Goal: Transaction & Acquisition: Purchase product/service

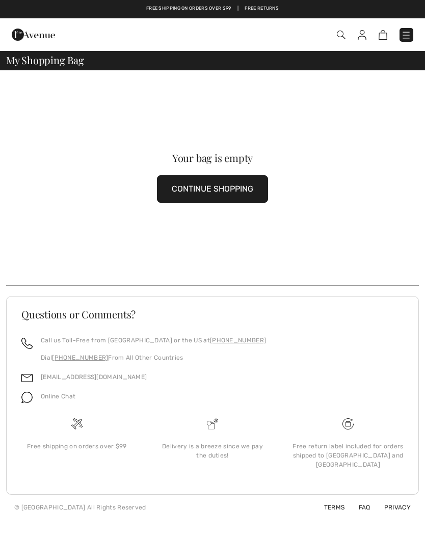
click at [382, 47] on div "Checkout An item has been added to your Shopping Bag. Checkout" at bounding box center [212, 34] width 425 height 33
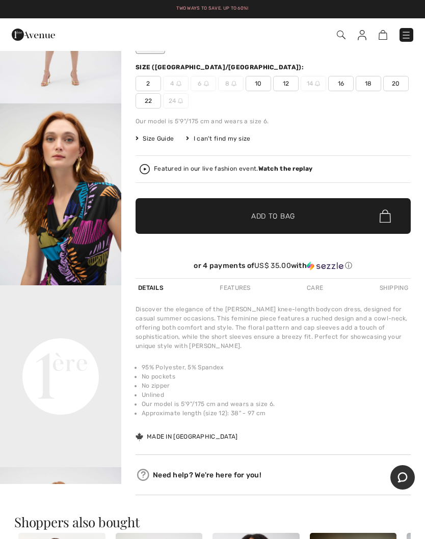
click at [286, 222] on span "✔ Added to Bag Add to Bag" at bounding box center [272, 216] width 275 height 36
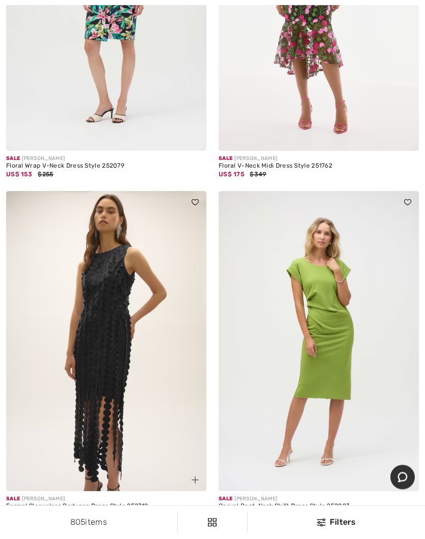
scroll to position [6773, 0]
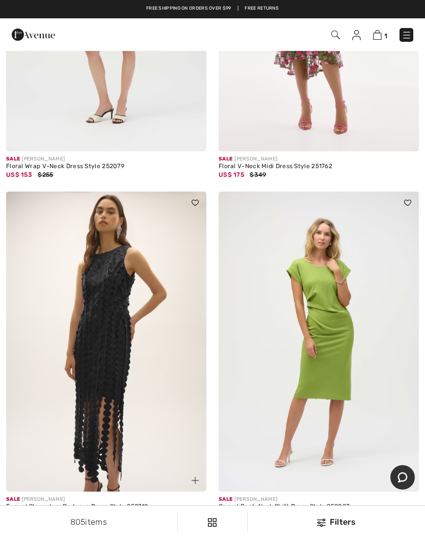
click at [29, 524] on div at bounding box center [25, 528] width 15 height 17
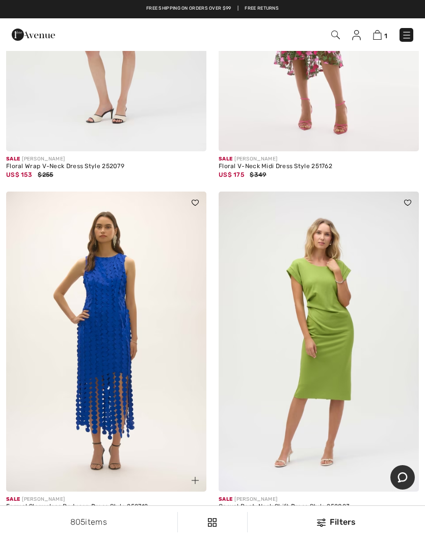
click at [157, 378] on img at bounding box center [106, 342] width 200 height 301
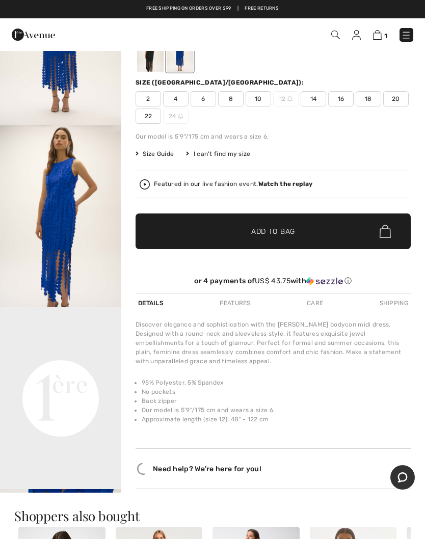
scroll to position [106, 0]
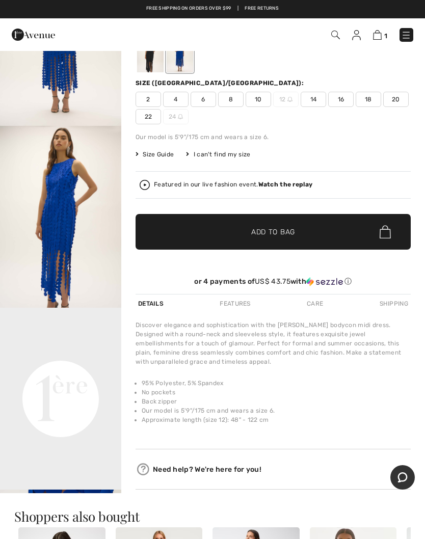
click at [256, 97] on span "10" at bounding box center [258, 99] width 25 height 15
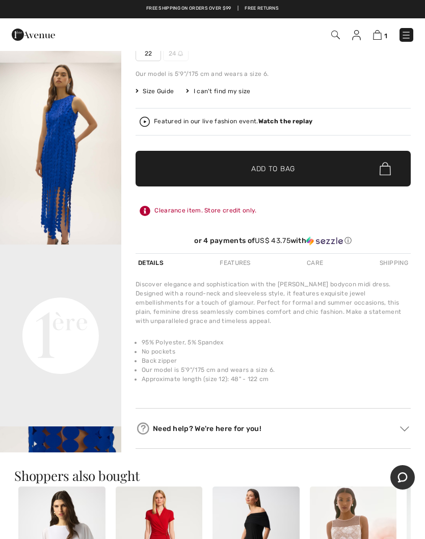
scroll to position [175, 0]
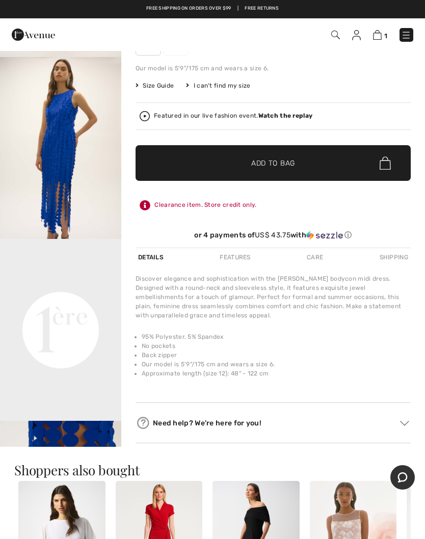
click at [317, 170] on span "✔ Added to Bag Add to Bag" at bounding box center [272, 163] width 275 height 36
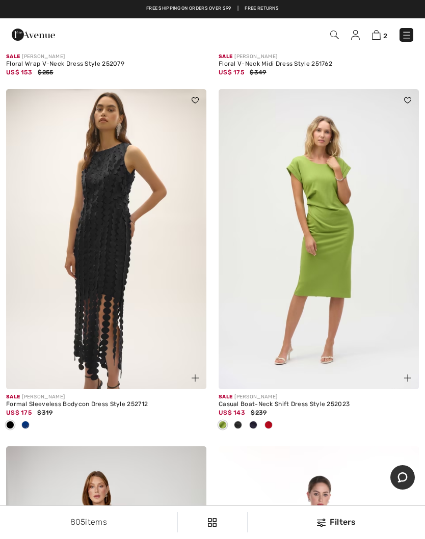
click at [126, 260] on img at bounding box center [106, 239] width 200 height 301
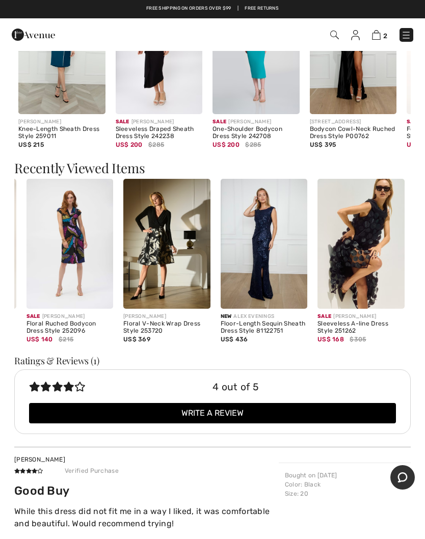
scroll to position [0, 89]
click at [373, 253] on img at bounding box center [360, 244] width 87 height 130
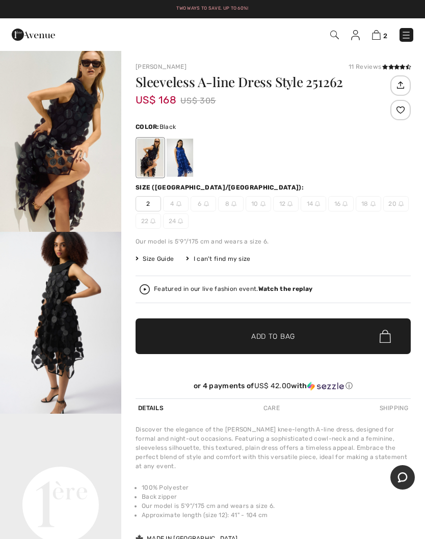
click at [184, 162] on div at bounding box center [180, 158] width 26 height 38
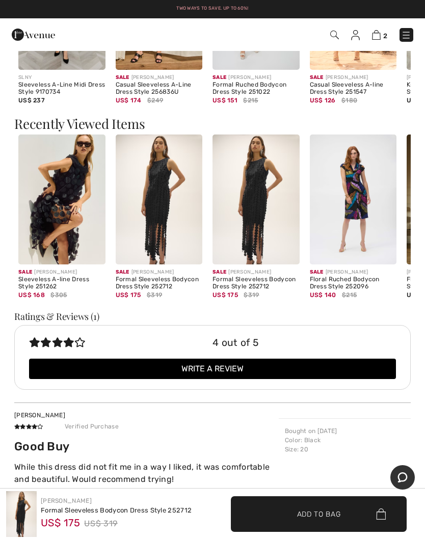
click at [79, 172] on img at bounding box center [61, 199] width 87 height 130
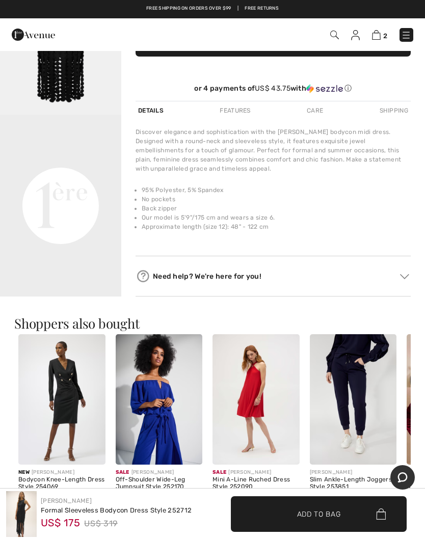
scroll to position [298, 0]
click at [380, 31] on img at bounding box center [376, 35] width 9 height 10
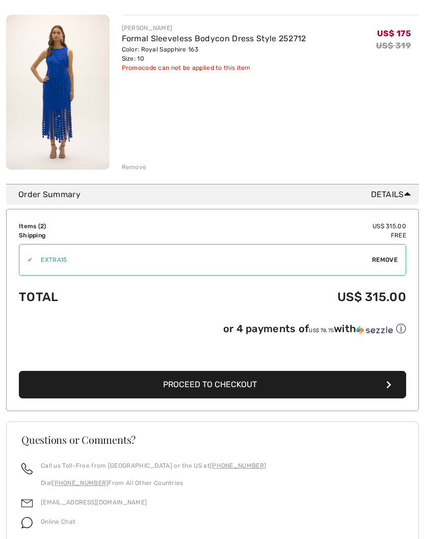
scroll to position [305, 0]
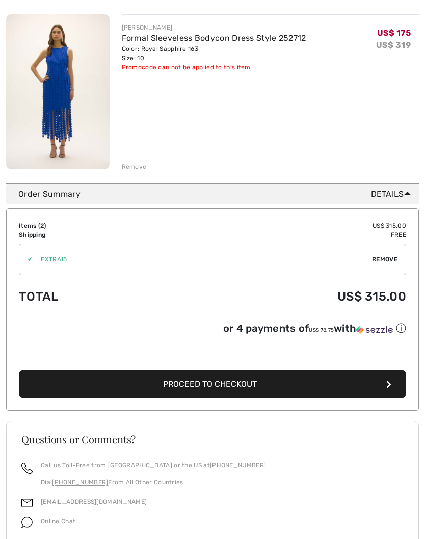
click at [247, 388] on span "Proceed to Checkout" at bounding box center [210, 384] width 94 height 10
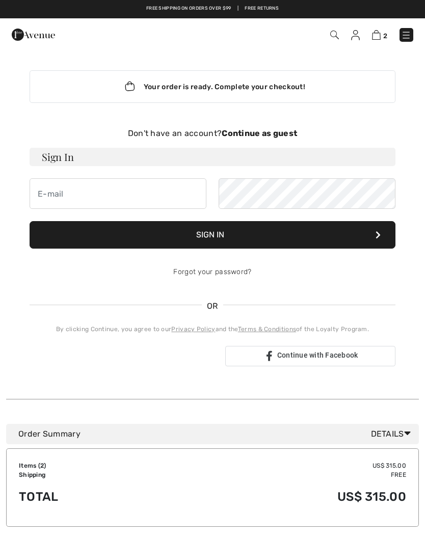
click at [284, 132] on strong "Continue as guest" at bounding box center [259, 133] width 75 height 10
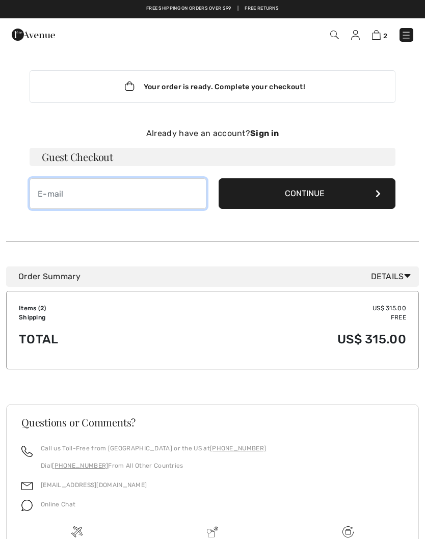
click at [62, 190] on input "email" at bounding box center [118, 193] width 177 height 31
type input "serkanne@outlook.com"
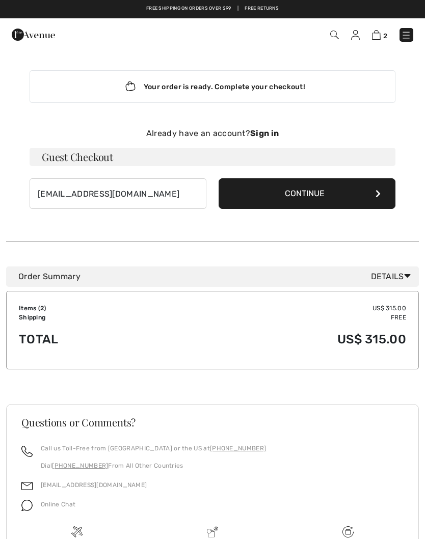
click at [332, 197] on button "Continue" at bounding box center [307, 193] width 177 height 31
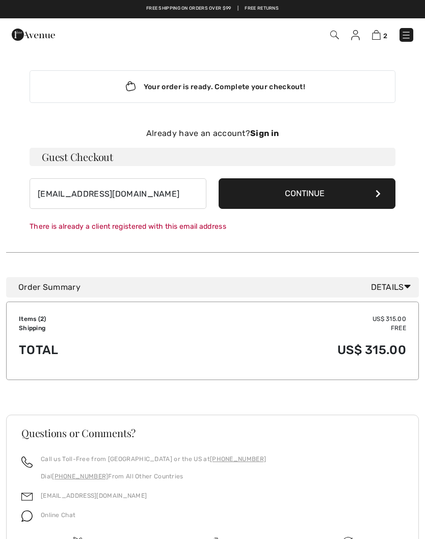
click at [146, 153] on h3 "Guest Checkout" at bounding box center [213, 157] width 366 height 18
click at [140, 195] on input "serkanne@outlook.com" at bounding box center [118, 193] width 177 height 31
click at [307, 80] on div "Your order is ready. Complete your checkout!" at bounding box center [213, 86] width 366 height 33
click at [294, 155] on h3 "Guest Checkout" at bounding box center [213, 157] width 366 height 18
click at [272, 132] on strong "Sign in" at bounding box center [264, 133] width 29 height 10
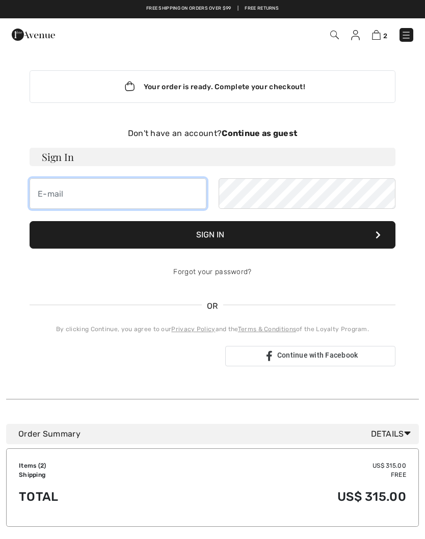
click at [89, 197] on input "email" at bounding box center [118, 193] width 177 height 31
type input "a"
type input "serkanne@outlook.com"
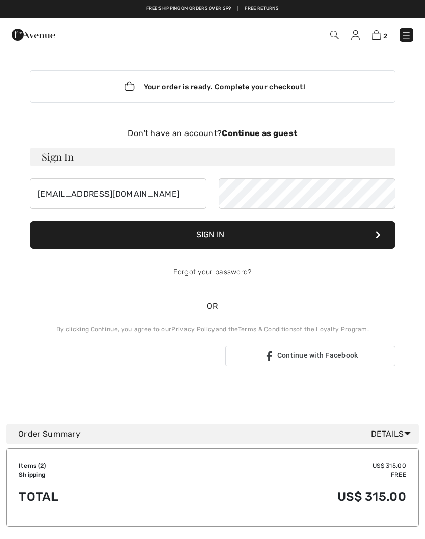
click at [245, 271] on link "Forgot your password?" at bounding box center [212, 271] width 78 height 9
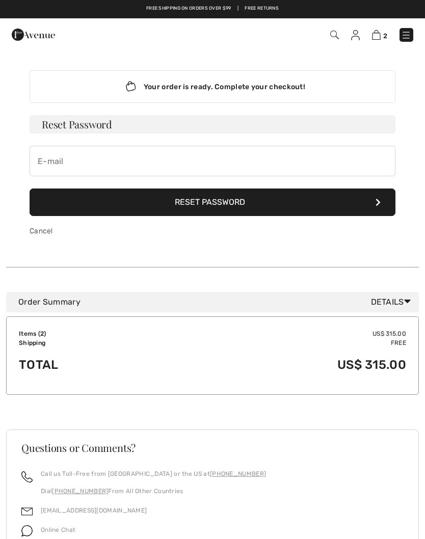
click at [240, 196] on button "Reset Password" at bounding box center [213, 202] width 366 height 28
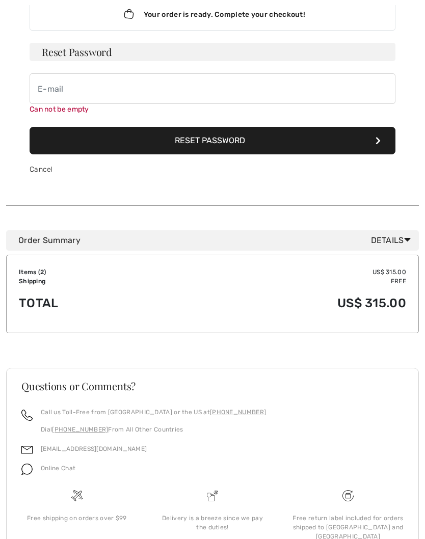
scroll to position [72, 0]
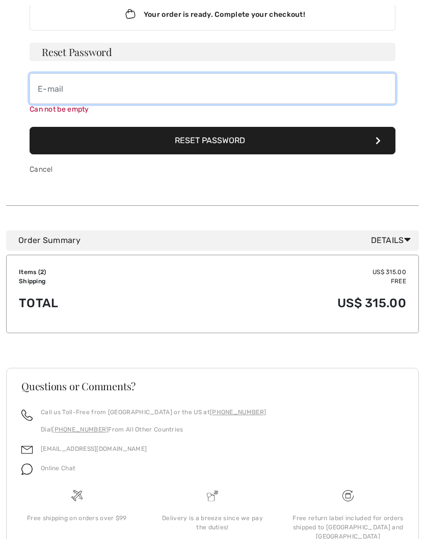
click at [76, 97] on input "email" at bounding box center [213, 88] width 366 height 31
type input "serkanne@outlook@com"
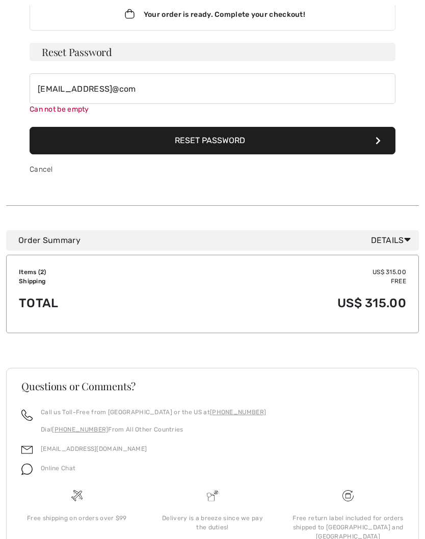
click at [264, 139] on button "Reset Password" at bounding box center [213, 141] width 366 height 28
click at [379, 142] on icon at bounding box center [377, 141] width 5 height 8
click at [382, 139] on button "Reset Password" at bounding box center [213, 141] width 366 height 28
click at [244, 143] on button "Reset Password" at bounding box center [213, 141] width 366 height 28
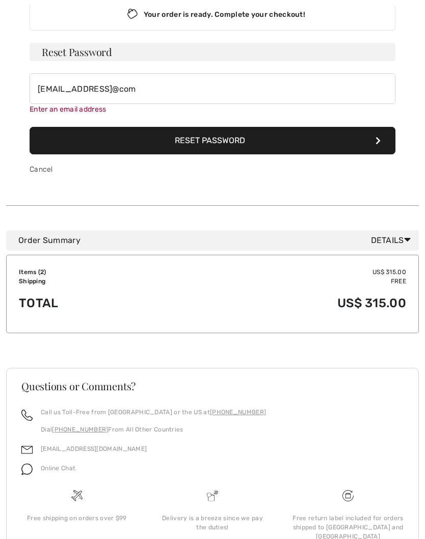
click at [246, 142] on button "Reset Password" at bounding box center [213, 141] width 366 height 28
click at [239, 137] on button "Reset Password" at bounding box center [213, 141] width 366 height 28
click at [236, 142] on button "Reset Password" at bounding box center [213, 141] width 366 height 28
click at [232, 140] on button "Reset Password" at bounding box center [213, 141] width 366 height 28
click at [229, 140] on button "Reset Password" at bounding box center [213, 141] width 366 height 28
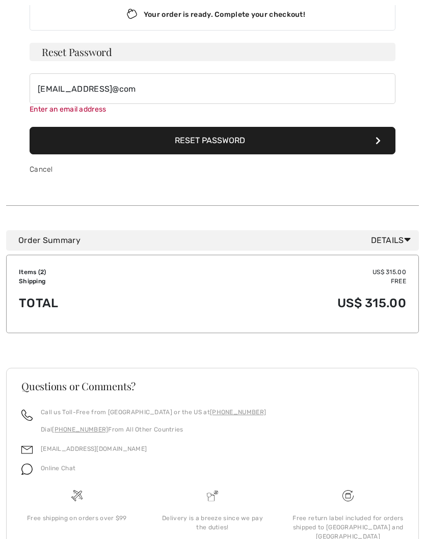
click at [228, 139] on button "Reset Password" at bounding box center [213, 141] width 366 height 28
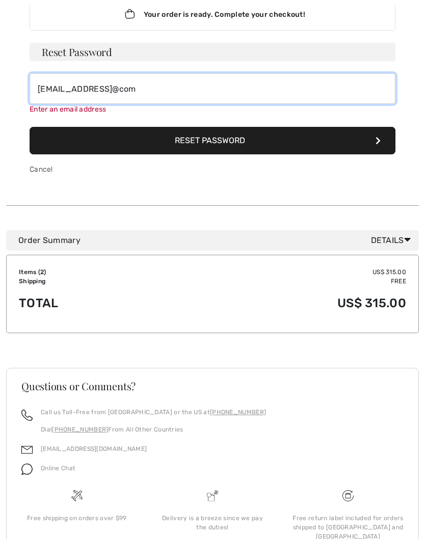
click at [228, 91] on input "serkanne@outlook@com" at bounding box center [213, 88] width 366 height 31
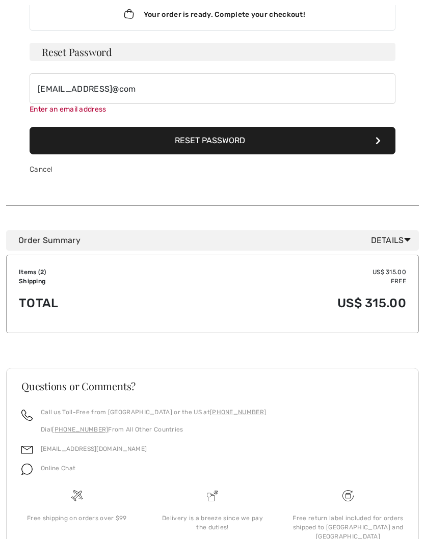
click at [116, 47] on h3 "Reset Password" at bounding box center [213, 52] width 366 height 18
click at [406, 240] on icon at bounding box center [407, 239] width 7 height 11
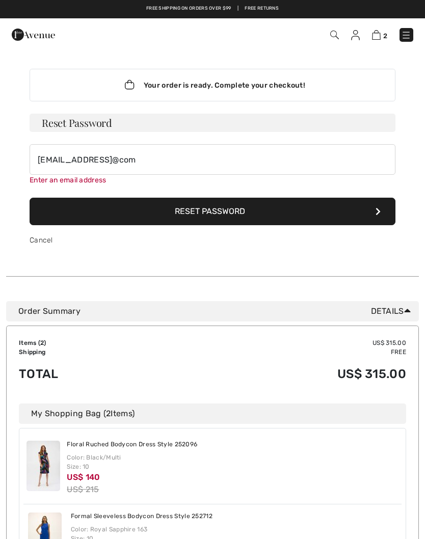
scroll to position [0, 0]
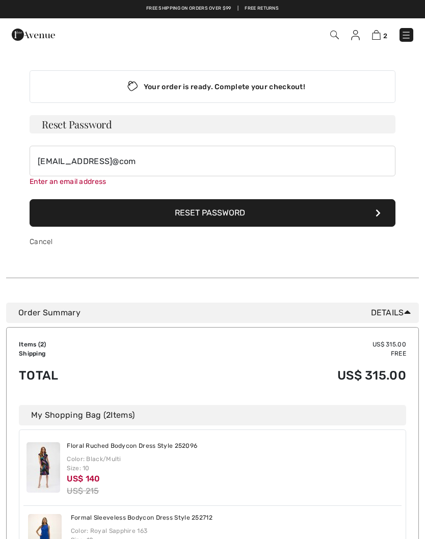
click at [309, 89] on div "Your order is ready. Complete your checkout!" at bounding box center [213, 86] width 366 height 33
click at [285, 214] on button "Reset Password" at bounding box center [213, 213] width 366 height 28
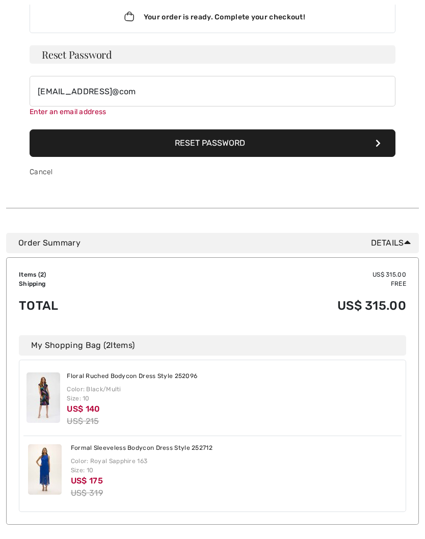
scroll to position [72, 0]
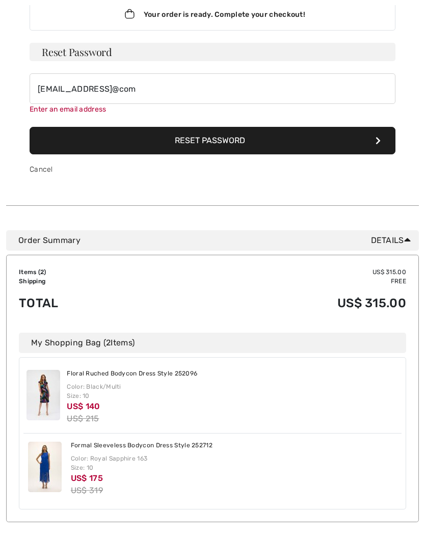
click at [380, 146] on button "Reset Password" at bounding box center [213, 141] width 366 height 28
click at [379, 148] on button "Reset Password" at bounding box center [213, 141] width 366 height 28
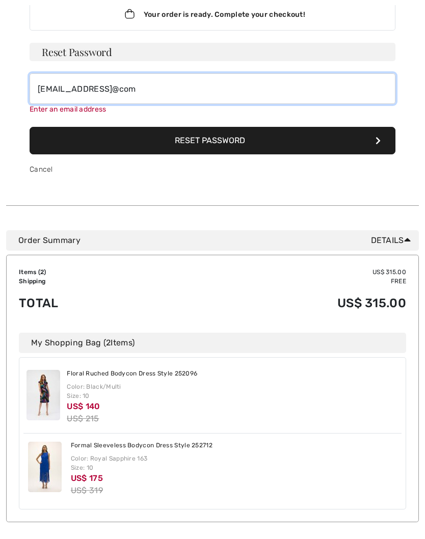
click at [231, 96] on input "serkanne@outlook@com" at bounding box center [213, 88] width 366 height 31
click at [237, 93] on input "serkanne@outlook@com" at bounding box center [213, 89] width 366 height 31
click at [266, 90] on input "serkanne@outlook@com" at bounding box center [213, 89] width 366 height 31
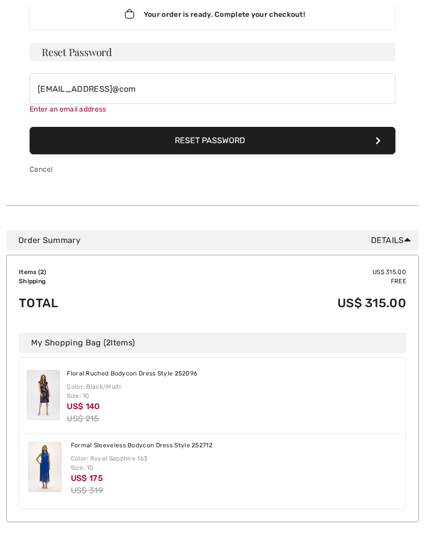
click at [193, 121] on form "Reset Password serkanne@outlook@com Enter an email address Reset Password Cancel" at bounding box center [213, 114] width 366 height 142
click at [372, 141] on button "Reset Password" at bounding box center [213, 141] width 366 height 28
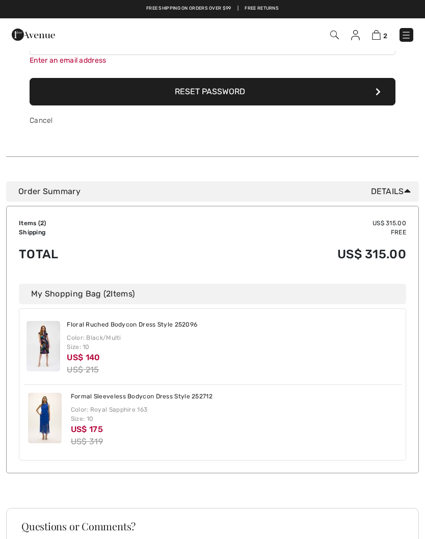
scroll to position [121, 0]
click at [407, 189] on icon at bounding box center [407, 191] width 7 height 11
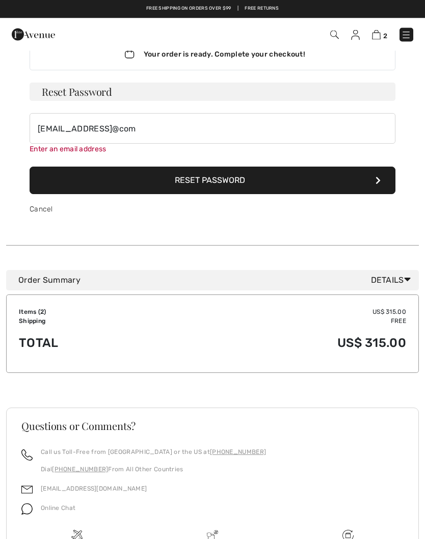
scroll to position [0, 0]
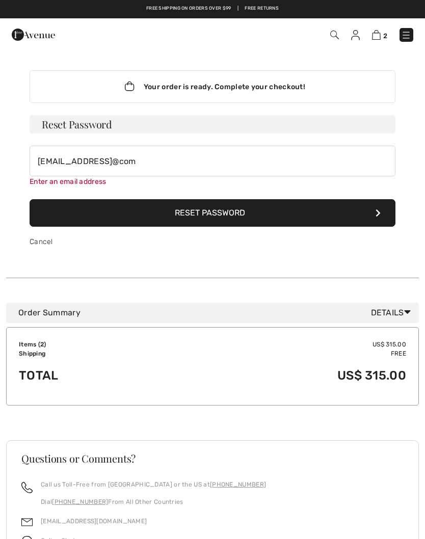
click at [257, 218] on button "Reset Password" at bounding box center [213, 213] width 366 height 28
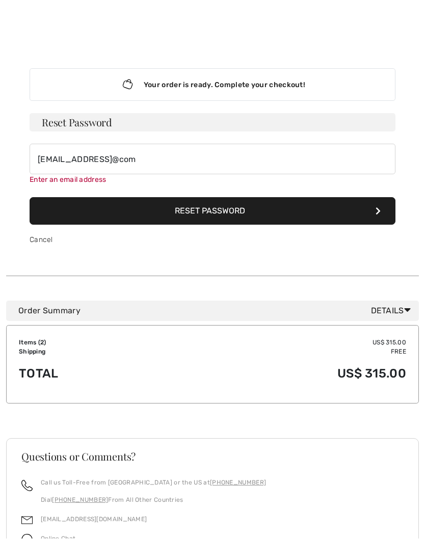
click at [263, 209] on button "Reset Password" at bounding box center [213, 212] width 366 height 28
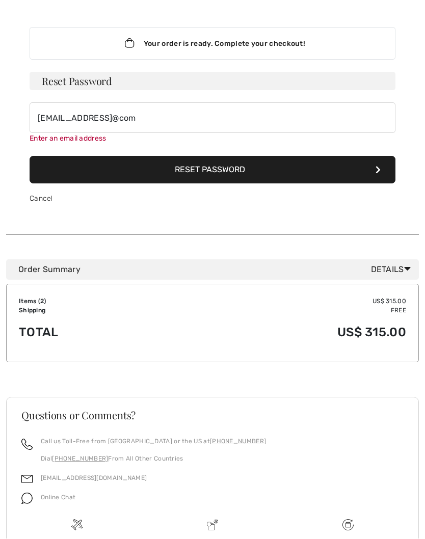
click at [264, 198] on div "Cancel" at bounding box center [213, 199] width 366 height 31
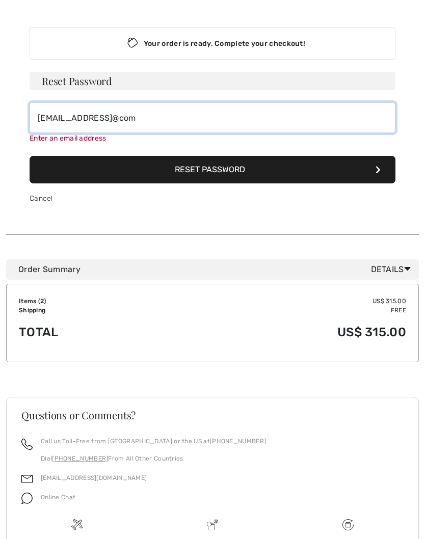
click at [163, 119] on input "serkanne@outlook@com" at bounding box center [213, 117] width 366 height 31
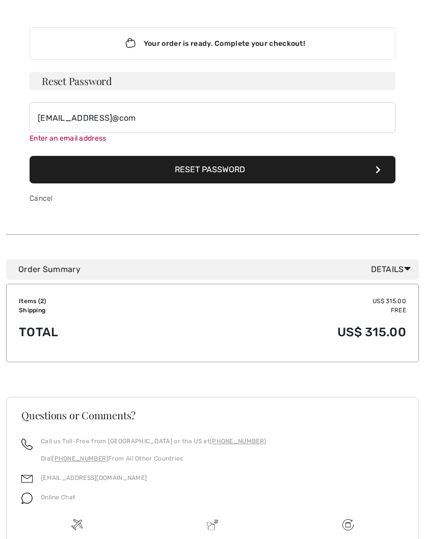
click at [99, 143] on div "Enter an email address" at bounding box center [213, 138] width 366 height 11
click at [99, 139] on div "Enter an email address" at bounding box center [213, 138] width 366 height 11
click at [116, 141] on div "Enter an email address" at bounding box center [213, 138] width 366 height 11
click at [234, 170] on button "Reset Password" at bounding box center [213, 170] width 366 height 28
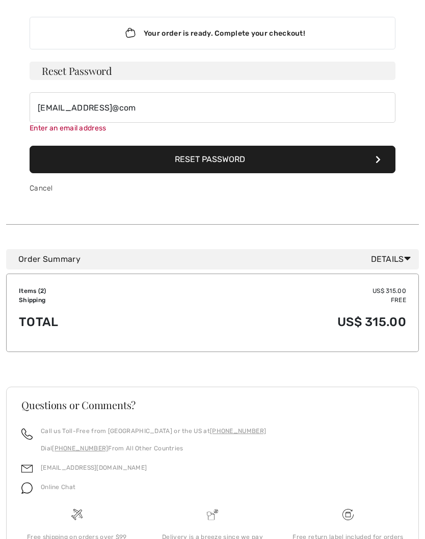
click at [233, 172] on button "Reset Password" at bounding box center [213, 160] width 366 height 28
click at [258, 158] on button "Reset Password" at bounding box center [213, 160] width 366 height 28
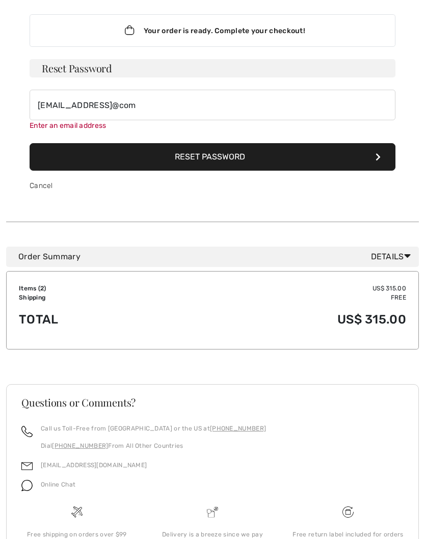
click at [269, 156] on button "Reset Password" at bounding box center [213, 158] width 366 height 28
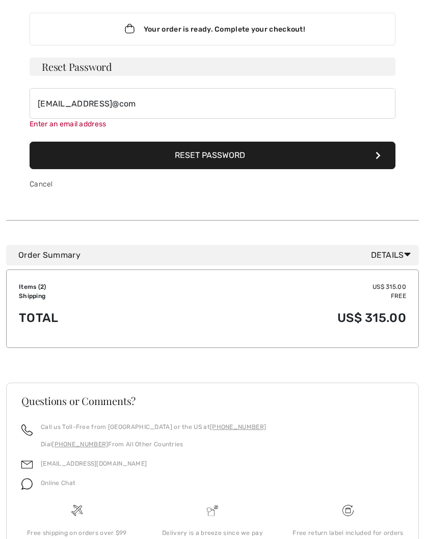
click at [286, 154] on button "Reset Password" at bounding box center [213, 156] width 366 height 28
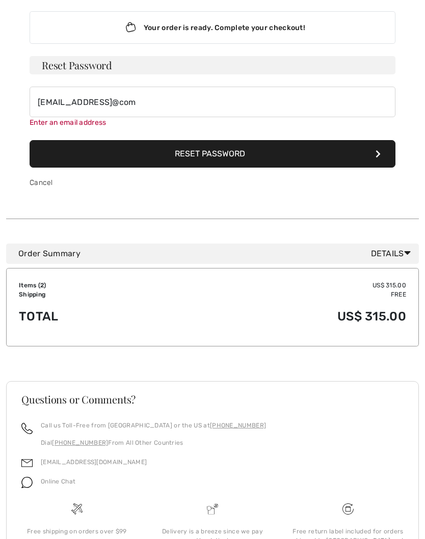
click at [296, 157] on button "Reset Password" at bounding box center [213, 154] width 366 height 28
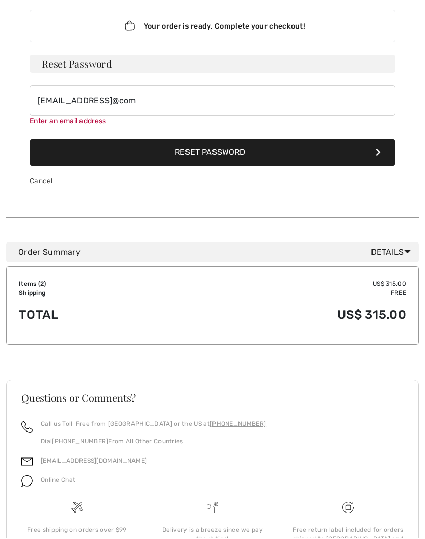
click at [322, 157] on button "Reset Password" at bounding box center [213, 153] width 366 height 28
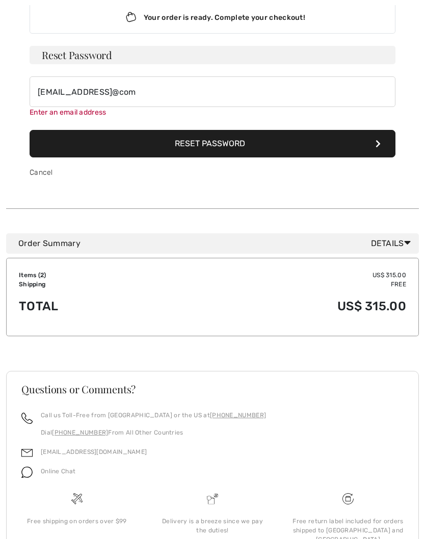
scroll to position [72, 0]
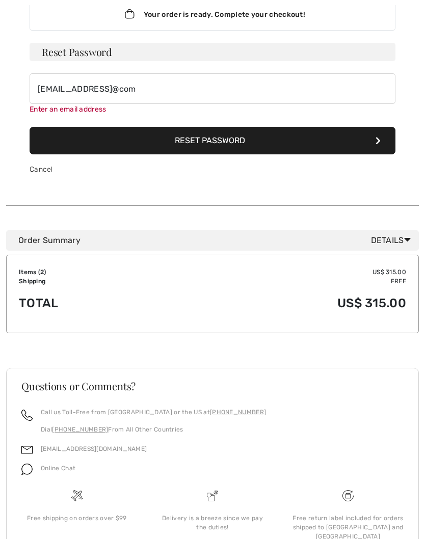
click at [377, 137] on icon at bounding box center [377, 141] width 5 height 8
click at [376, 140] on icon at bounding box center [377, 141] width 5 height 8
click at [380, 144] on button "Reset Password" at bounding box center [213, 141] width 366 height 28
click at [395, 141] on button "Reset Password" at bounding box center [213, 141] width 366 height 28
click at [384, 146] on button "Reset Password" at bounding box center [213, 141] width 366 height 28
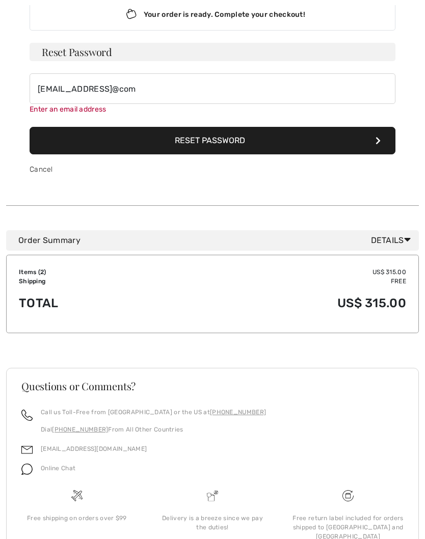
click at [311, 128] on button "Reset Password" at bounding box center [213, 141] width 366 height 28
click at [306, 135] on button "Reset Password" at bounding box center [213, 141] width 366 height 28
click at [298, 130] on button "Reset Password" at bounding box center [213, 141] width 366 height 28
click at [214, 153] on button "Reset Password" at bounding box center [213, 141] width 366 height 28
click at [207, 148] on button "Reset Password" at bounding box center [213, 141] width 366 height 28
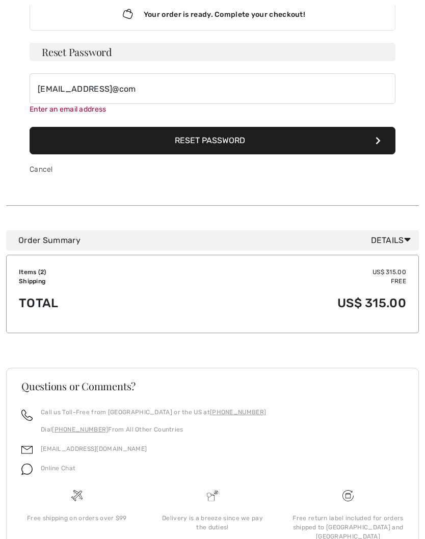
click at [210, 149] on button "Reset Password" at bounding box center [213, 141] width 366 height 28
click at [209, 153] on button "Reset Password" at bounding box center [213, 141] width 366 height 28
click at [214, 152] on button "Reset Password" at bounding box center [213, 141] width 366 height 28
click at [216, 146] on button "Reset Password" at bounding box center [213, 141] width 366 height 28
click at [297, 19] on div "Your order is ready. Complete your checkout!" at bounding box center [213, 14] width 366 height 33
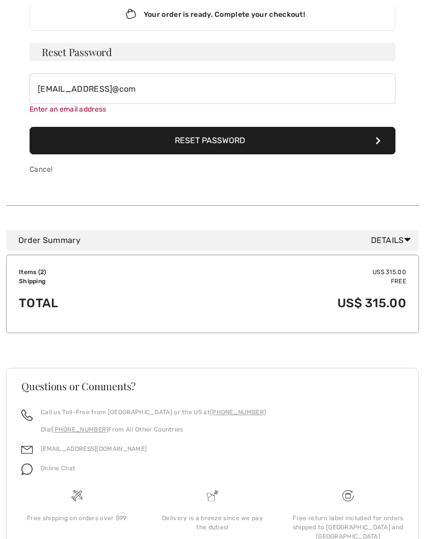
click at [300, 15] on div "Your order is ready. Complete your checkout!" at bounding box center [213, 14] width 366 height 33
click at [310, 18] on div "Your order is ready. Complete your checkout!" at bounding box center [213, 14] width 366 height 33
click at [297, 19] on div "Your order is ready. Complete your checkout!" at bounding box center [213, 14] width 366 height 33
click at [297, 17] on div "Your order is ready. Complete your checkout!" at bounding box center [213, 14] width 366 height 33
click at [305, 15] on div "Your order is ready. Complete your checkout!" at bounding box center [213, 14] width 366 height 33
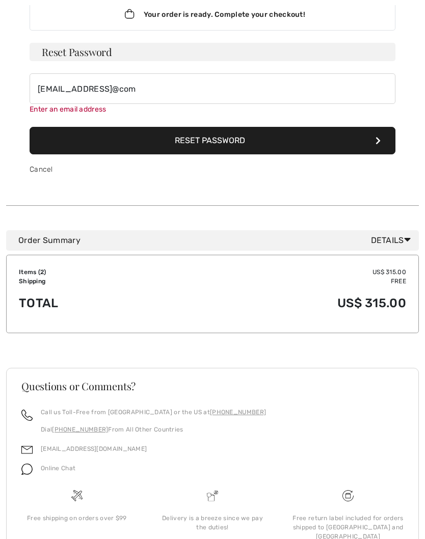
click at [339, 142] on button "Reset Password" at bounding box center [213, 141] width 366 height 28
click at [344, 144] on button "Reset Password" at bounding box center [213, 141] width 366 height 28
click at [344, 141] on button "Reset Password" at bounding box center [213, 141] width 366 height 28
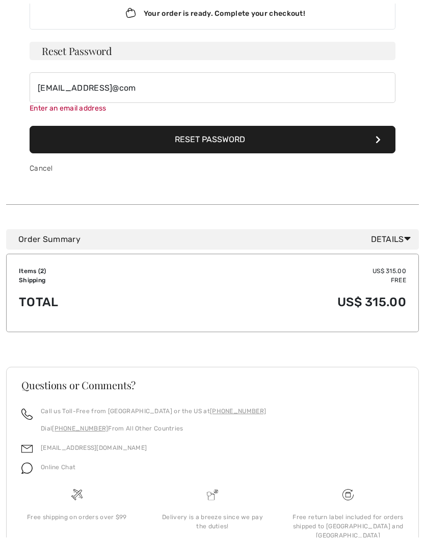
scroll to position [0, 0]
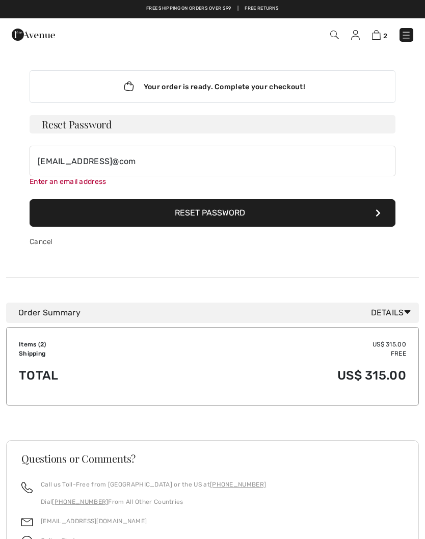
click at [406, 320] on div "Order Summary Details" at bounding box center [212, 313] width 413 height 20
click at [411, 317] on span "Details" at bounding box center [393, 313] width 44 height 12
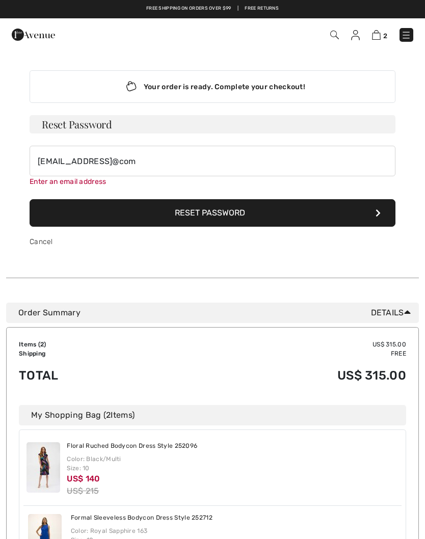
click at [306, 219] on button "Reset Password" at bounding box center [213, 213] width 366 height 28
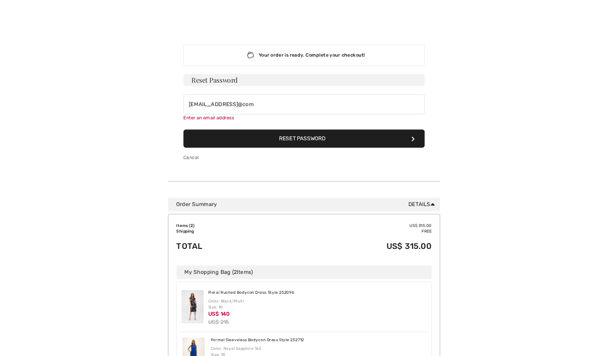
scroll to position [24, 0]
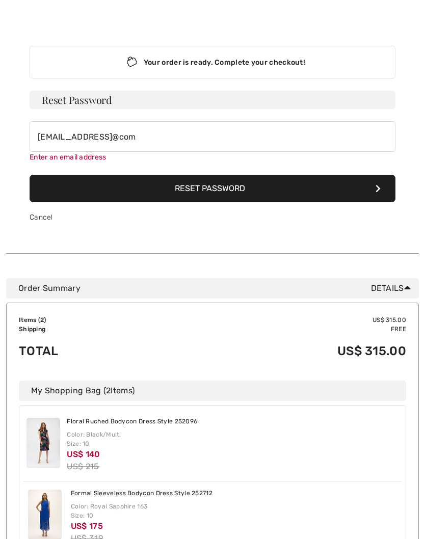
click at [293, 275] on div "Order Summary Details Items ( 2 ) US$ 315.00 Promo code US$ 0.00 Shipping Free …" at bounding box center [212, 423] width 413 height 341
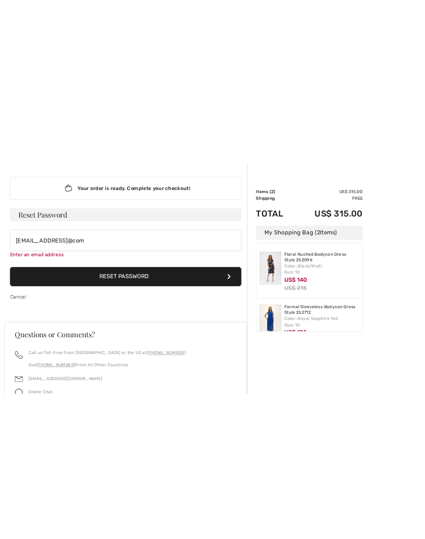
scroll to position [35, 0]
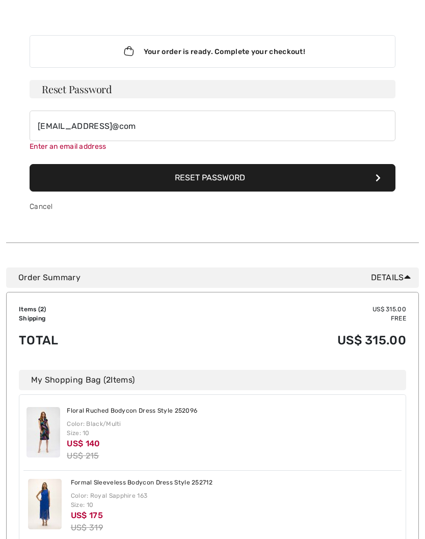
click at [114, 431] on div "Color: Black/Multi Size: 10" at bounding box center [132, 428] width 130 height 18
click at [52, 435] on img at bounding box center [43, 432] width 34 height 50
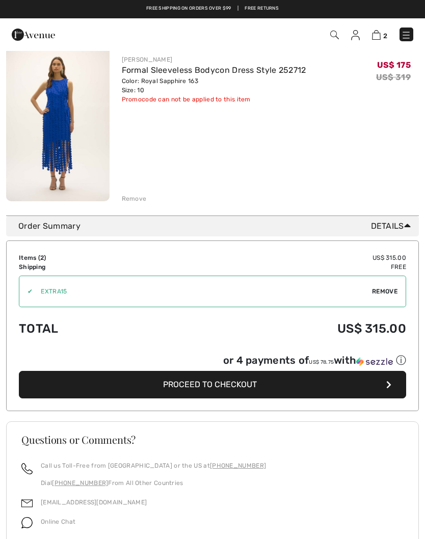
scroll to position [266, 0]
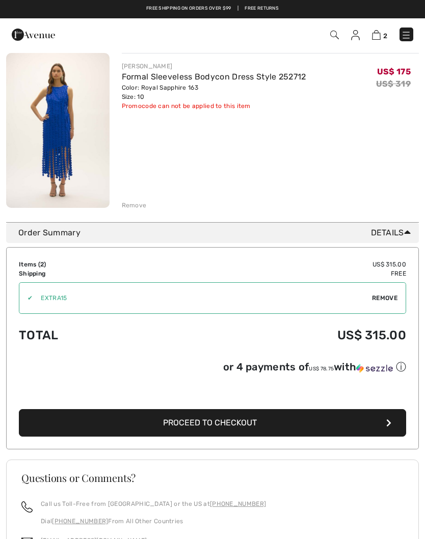
click at [87, 174] on img at bounding box center [57, 130] width 103 height 154
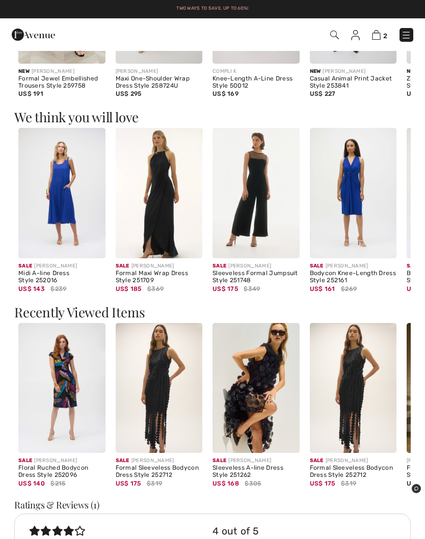
click at [62, 388] on img at bounding box center [61, 388] width 87 height 130
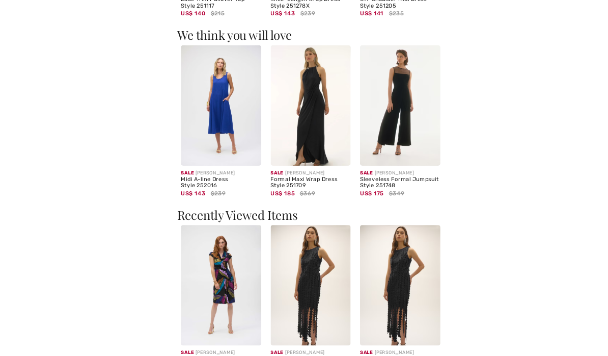
scroll to position [733, 0]
